Goal: Book appointment/travel/reservation

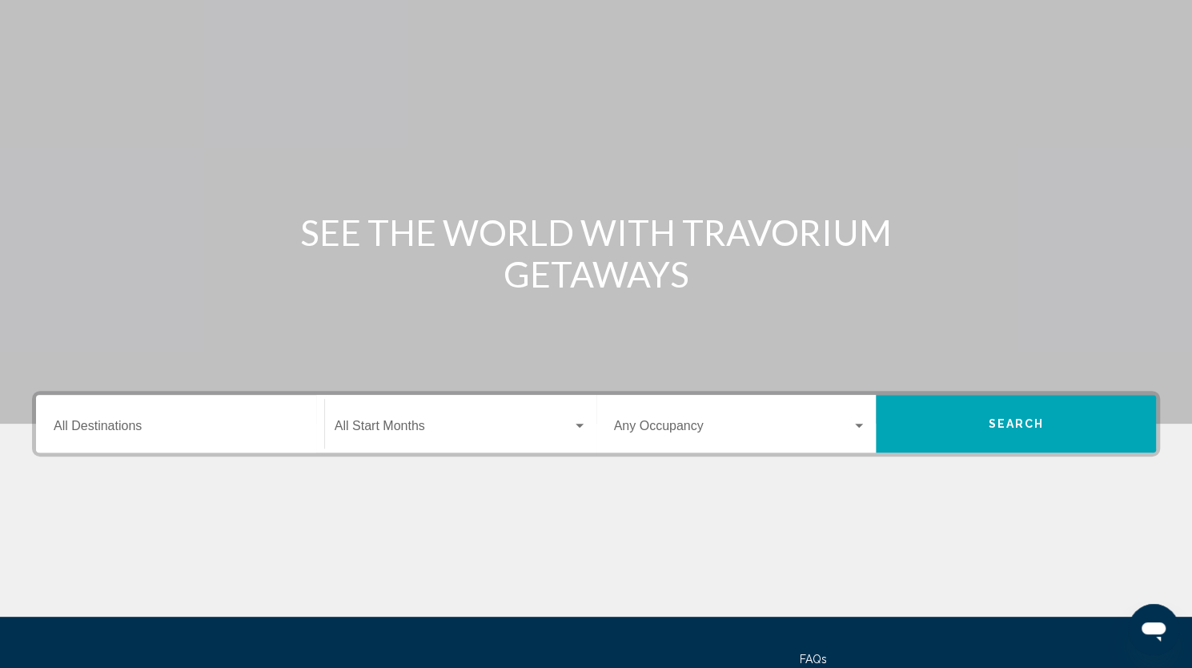
scroll to position [45, 0]
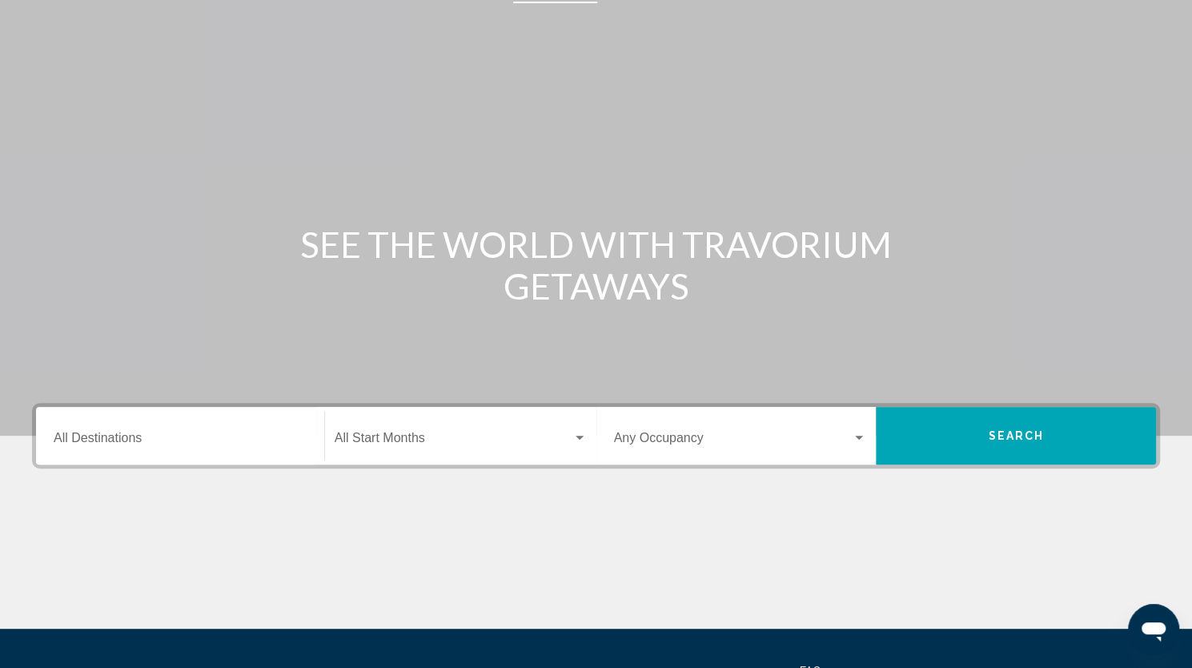
click at [263, 434] on input "Destination All Destinations" at bounding box center [180, 441] width 253 height 14
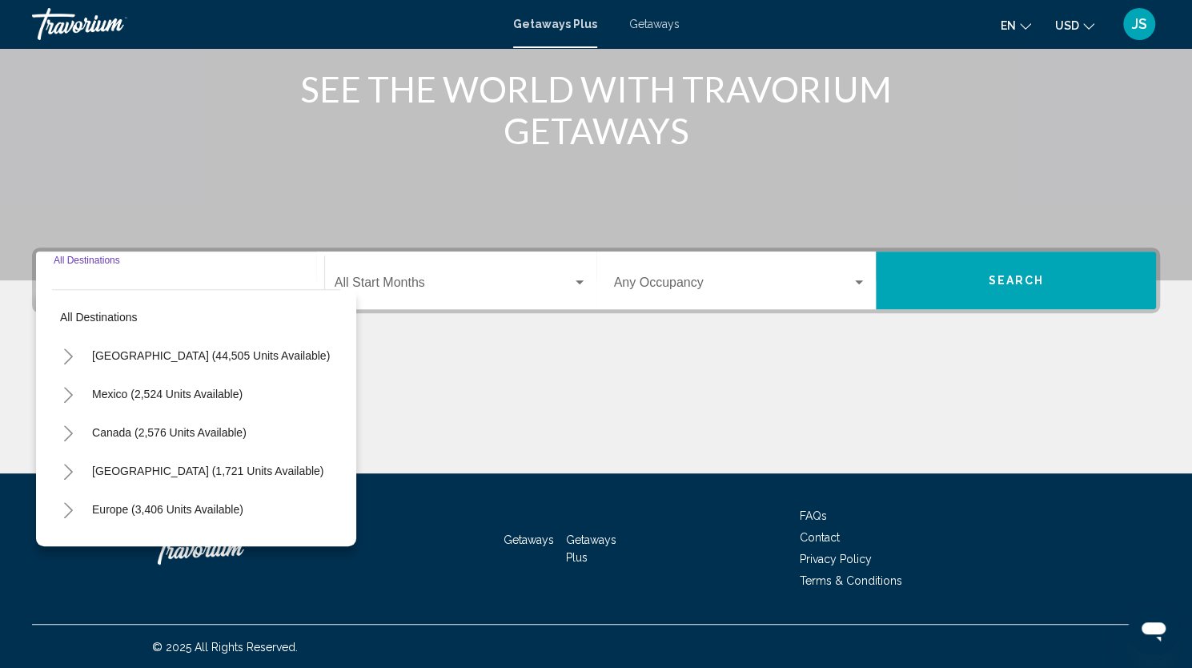
scroll to position [201, 0]
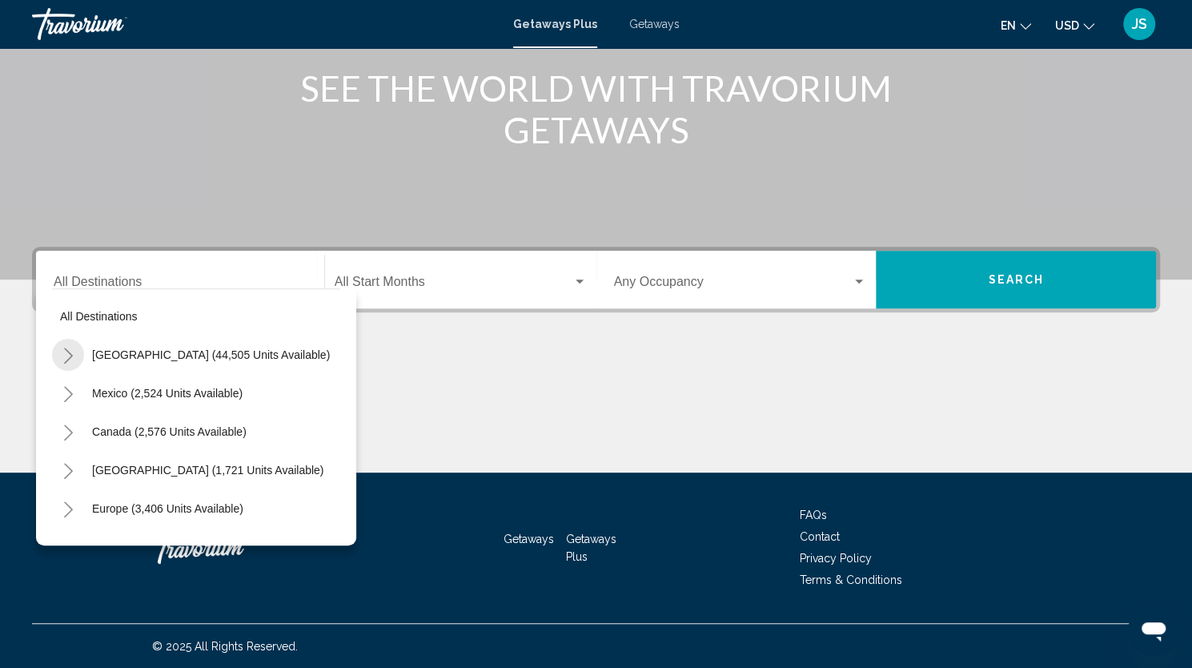
click at [69, 351] on icon "Toggle United States (44,505 units available)" at bounding box center [68, 355] width 9 height 16
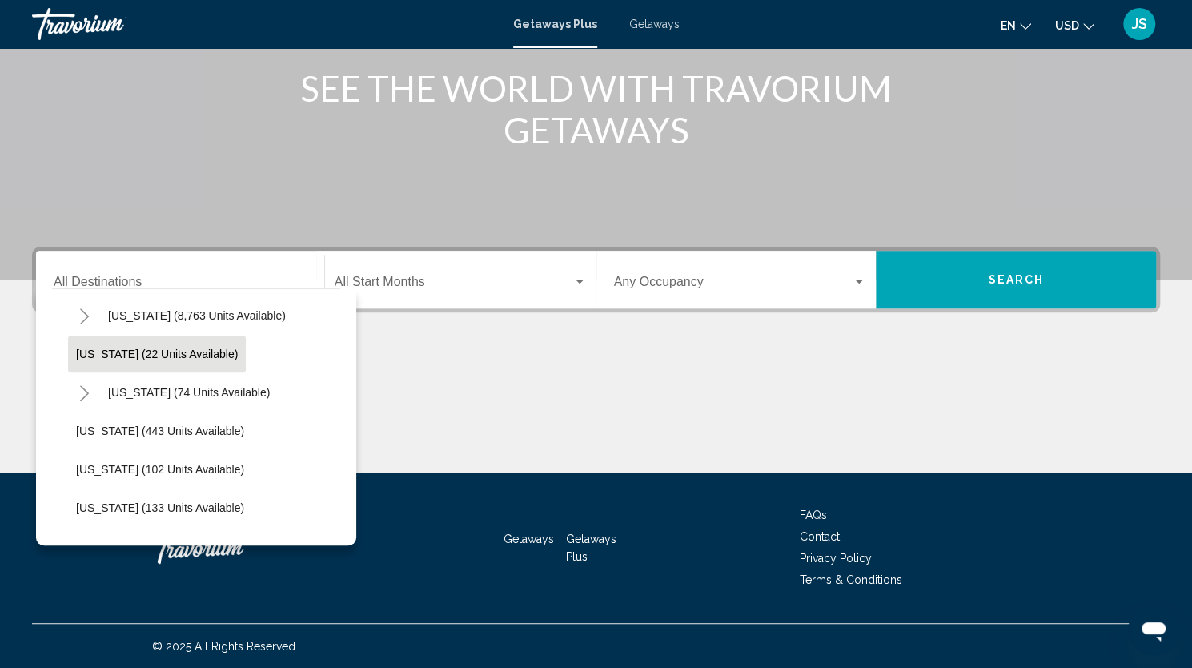
click at [78, 359] on button "[US_STATE] (22 units available)" at bounding box center [157, 353] width 178 height 37
type input "**********"
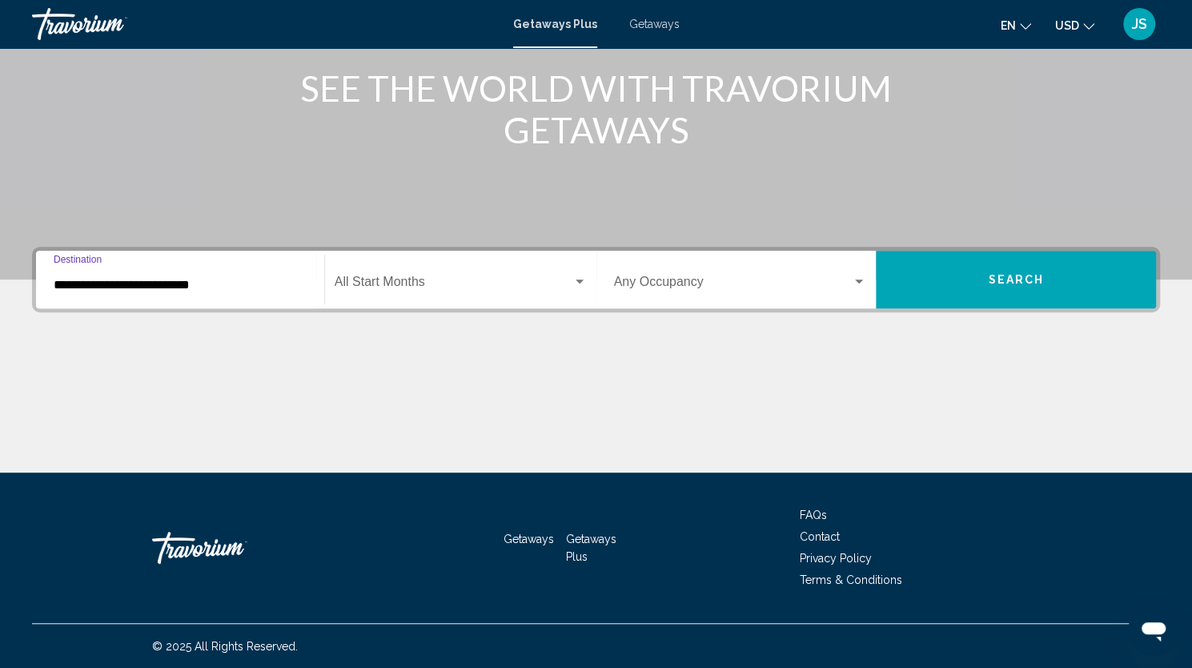
click at [531, 279] on span "Search widget" at bounding box center [454, 285] width 238 height 14
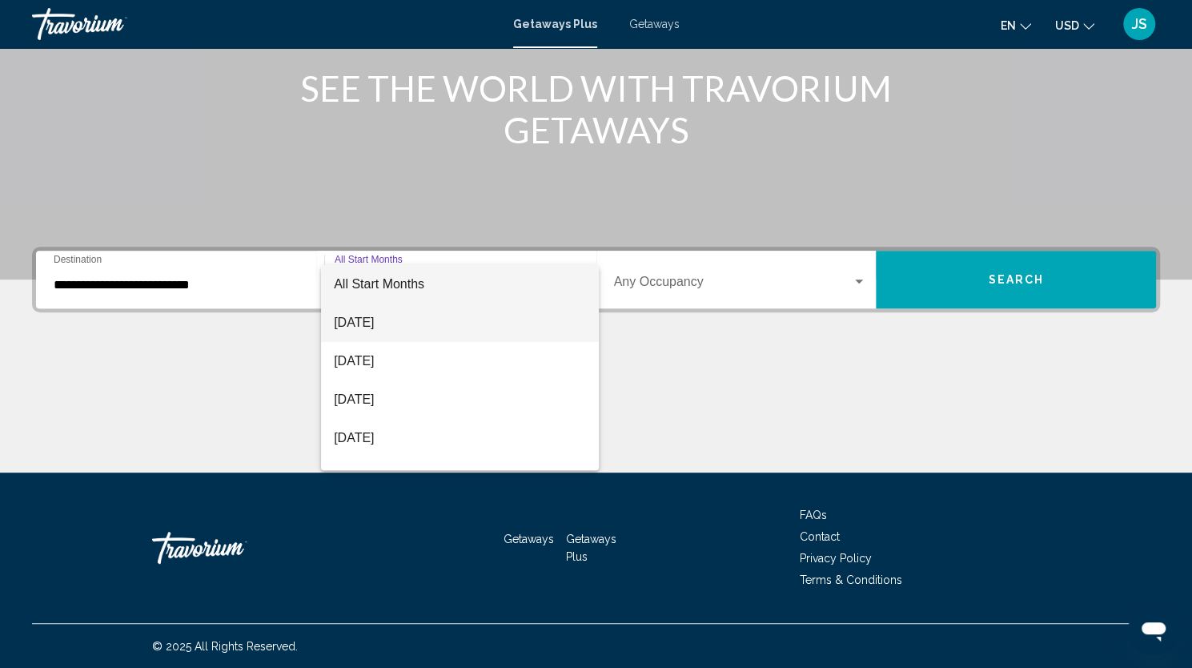
click at [447, 327] on span "[DATE]" at bounding box center [460, 322] width 252 height 38
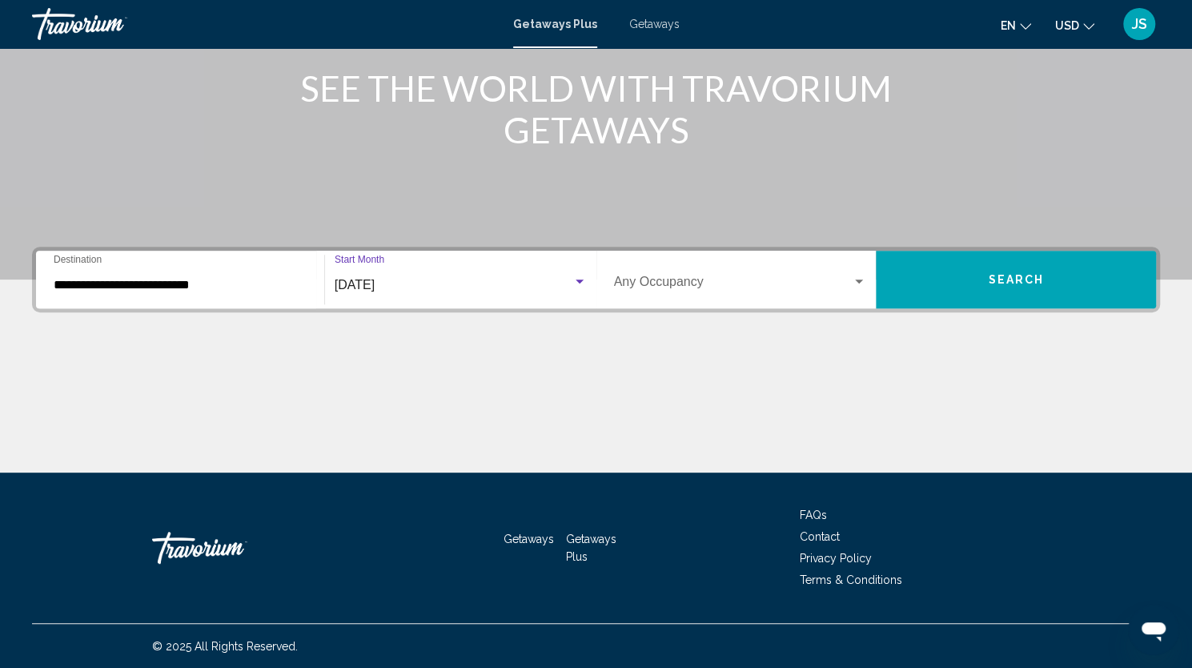
click at [836, 287] on span "Search widget" at bounding box center [733, 285] width 239 height 14
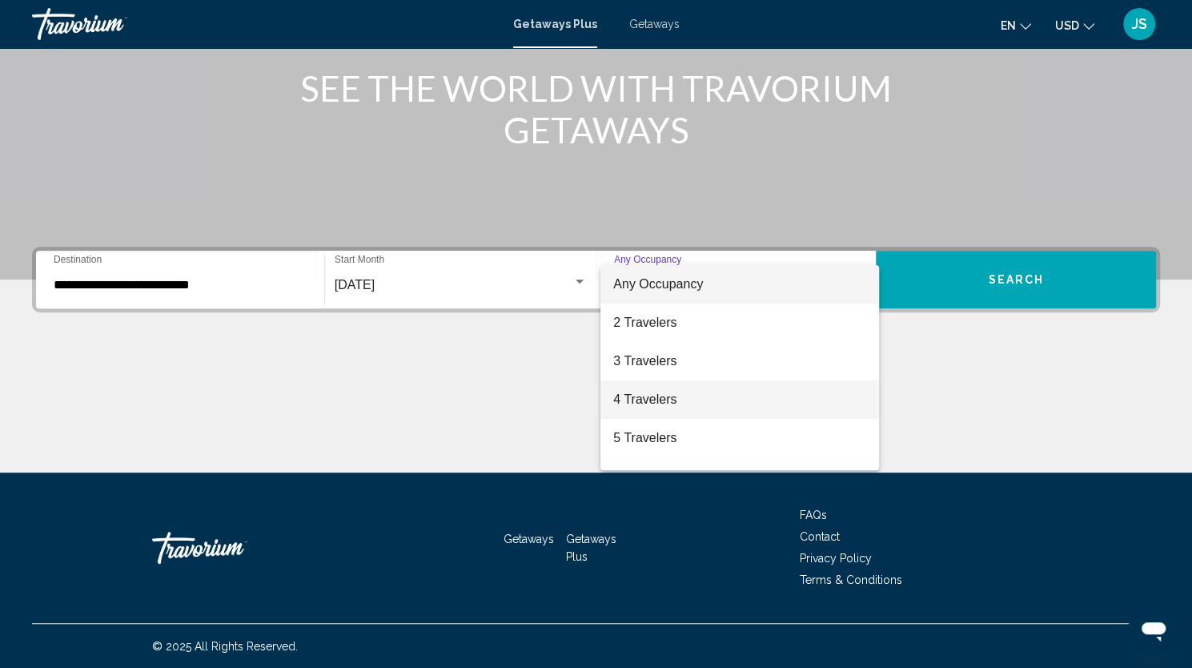
scroll to position [179, 0]
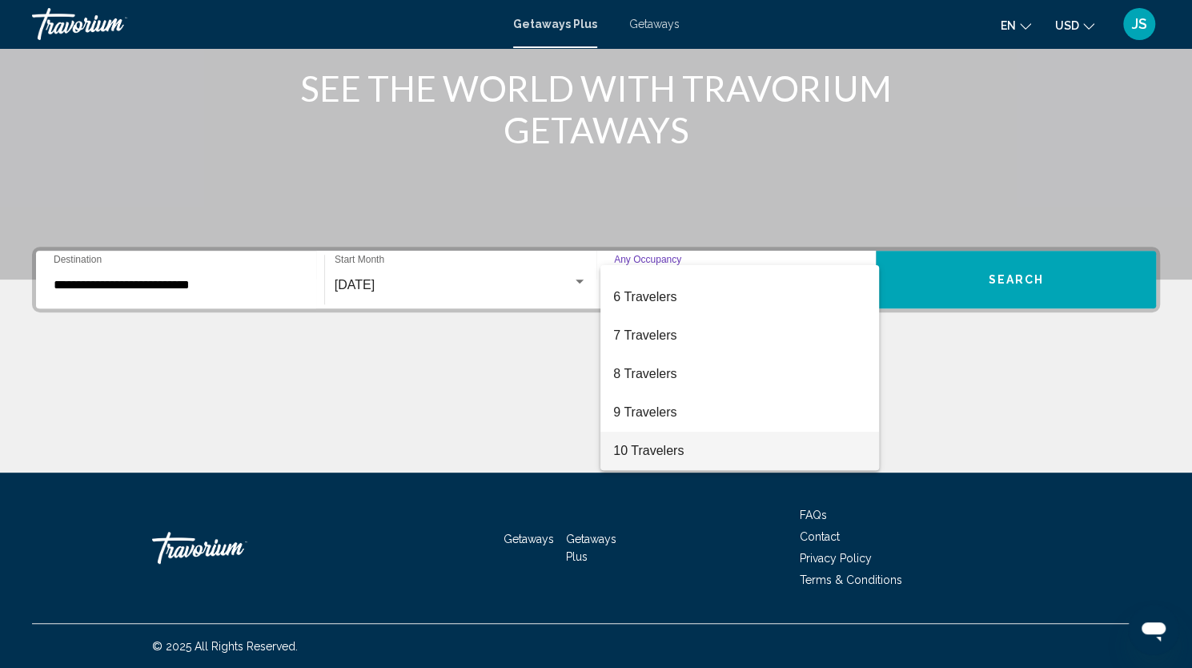
click at [730, 455] on span "10 Travelers" at bounding box center [739, 450] width 253 height 38
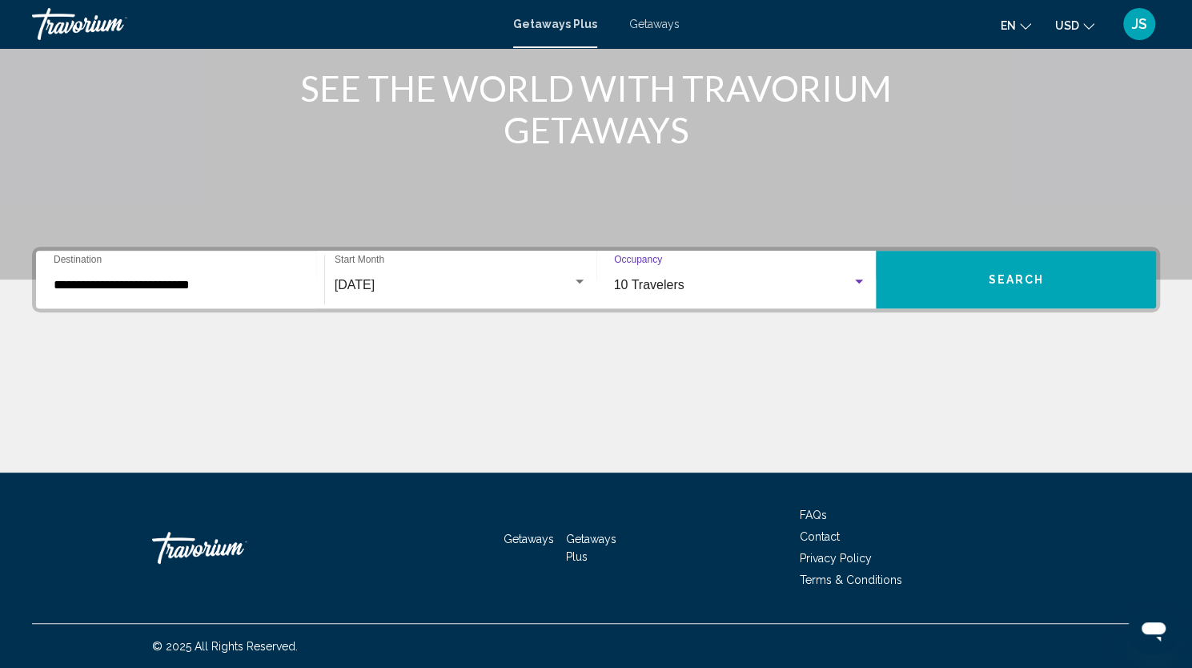
click at [1010, 286] on button "Search" at bounding box center [1016, 280] width 280 height 58
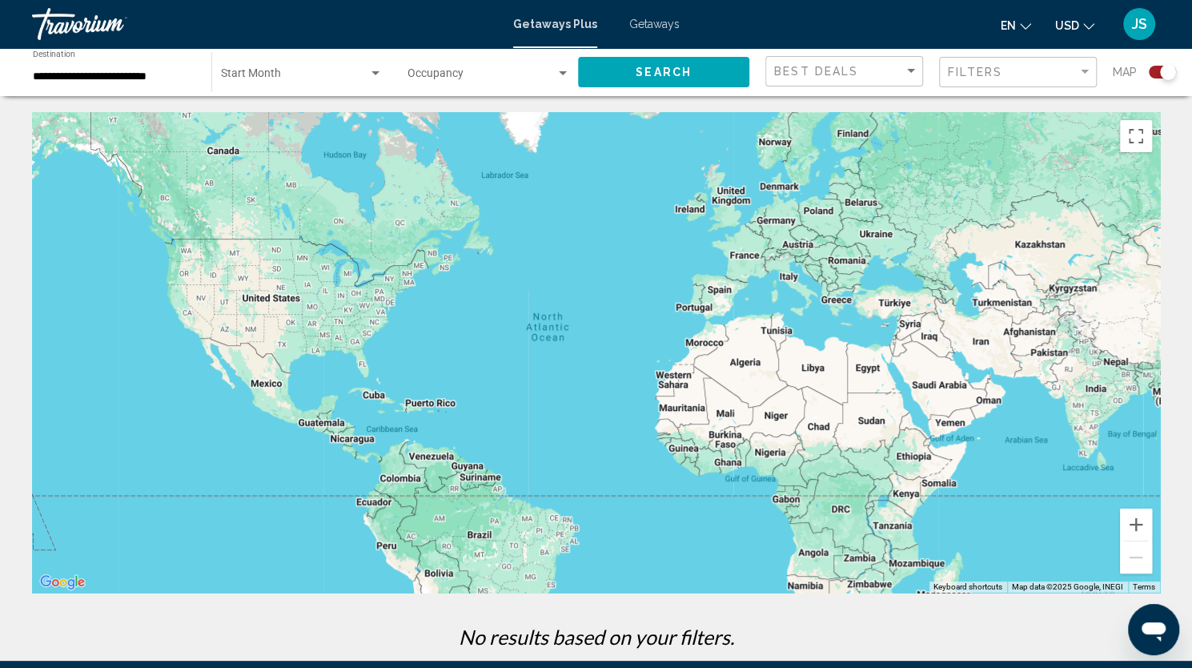
click at [644, 22] on span "Getaways" at bounding box center [654, 24] width 50 height 13
